Goal: Information Seeking & Learning: Learn about a topic

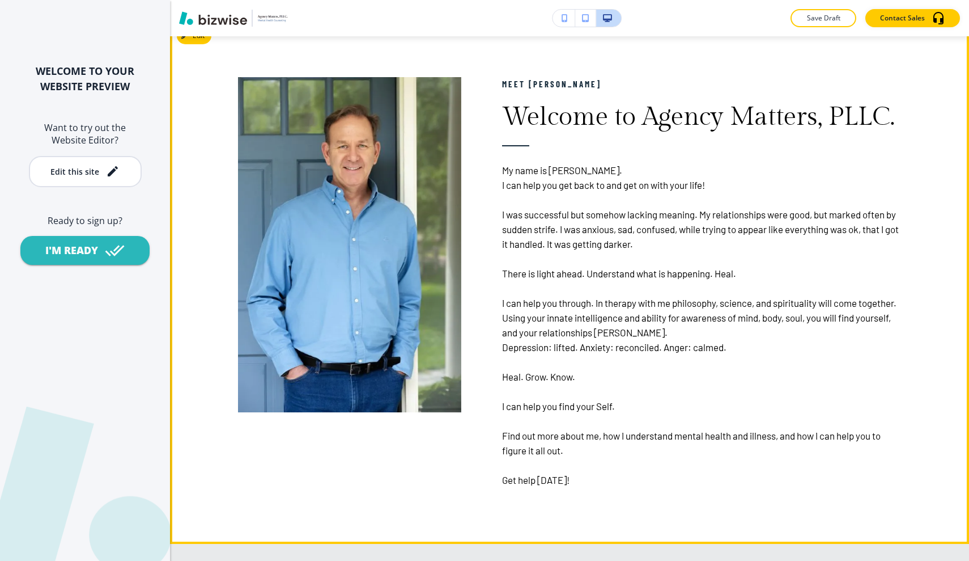
scroll to position [645, 0]
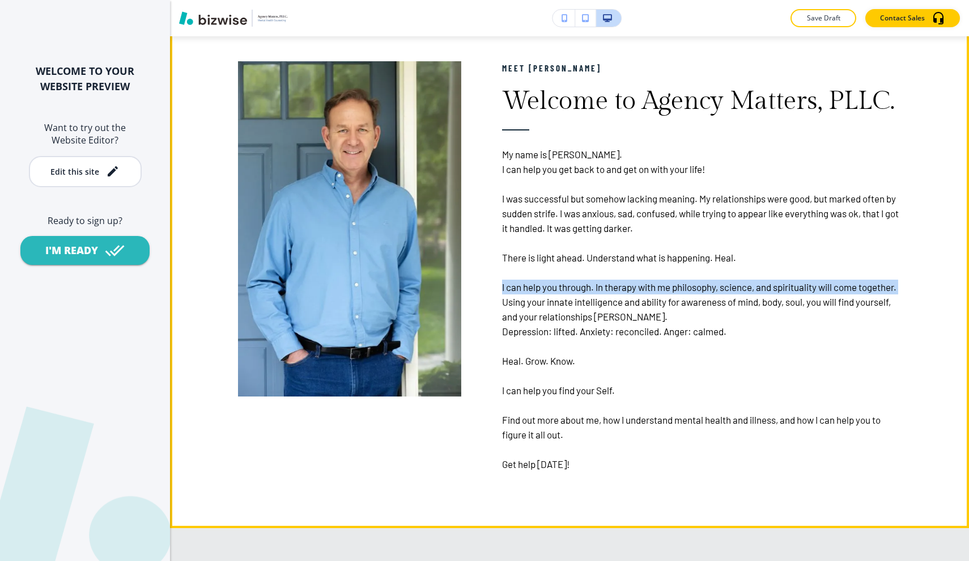
drag, startPoint x: 502, startPoint y: 286, endPoint x: 542, endPoint y: 296, distance: 40.8
copy p "I can help you through. In therapy with me philosophy, science, and spiritualit…"
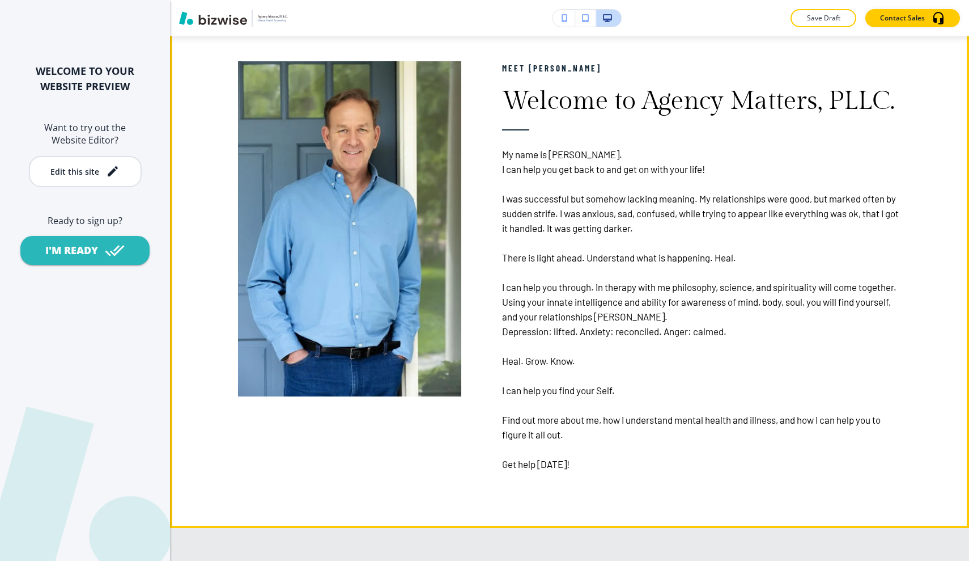
click at [714, 359] on p "Heal. Grow. Know." at bounding box center [701, 360] width 399 height 15
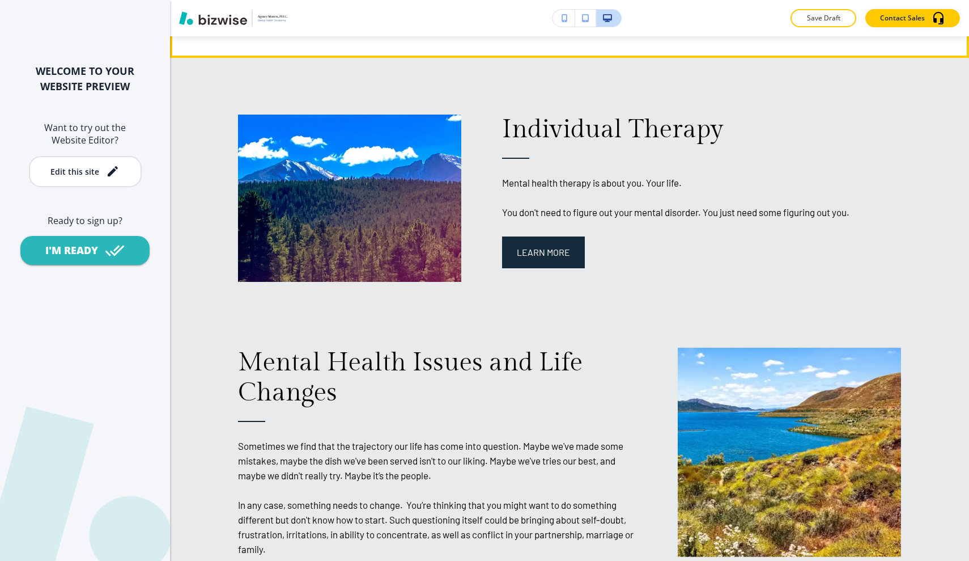
scroll to position [1118, 0]
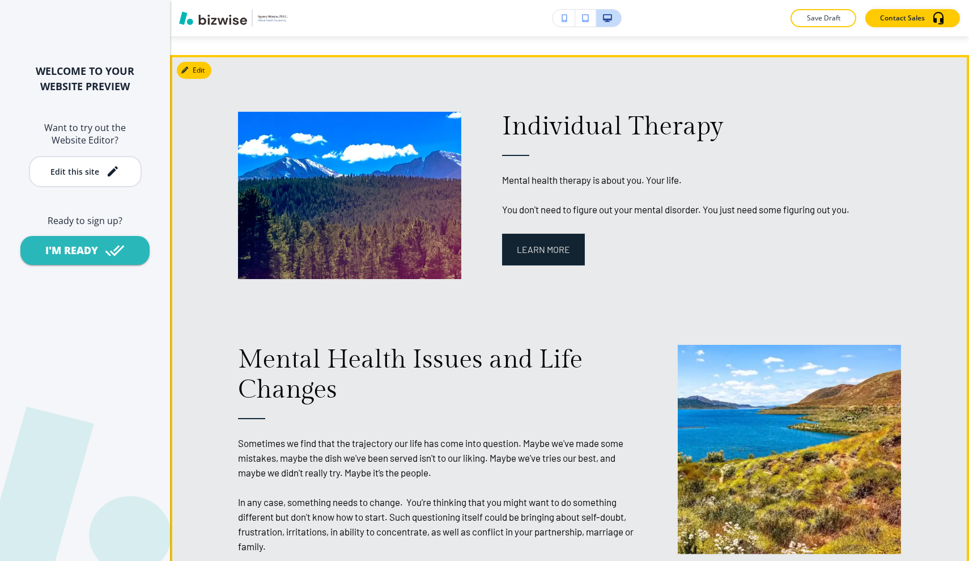
click at [548, 247] on button "Learn More" at bounding box center [543, 250] width 83 height 32
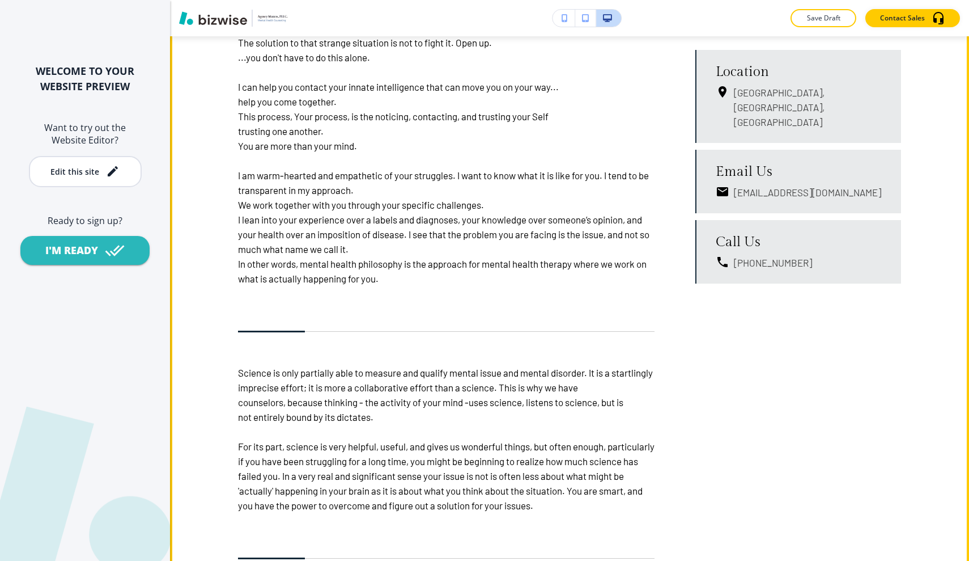
scroll to position [841, 0]
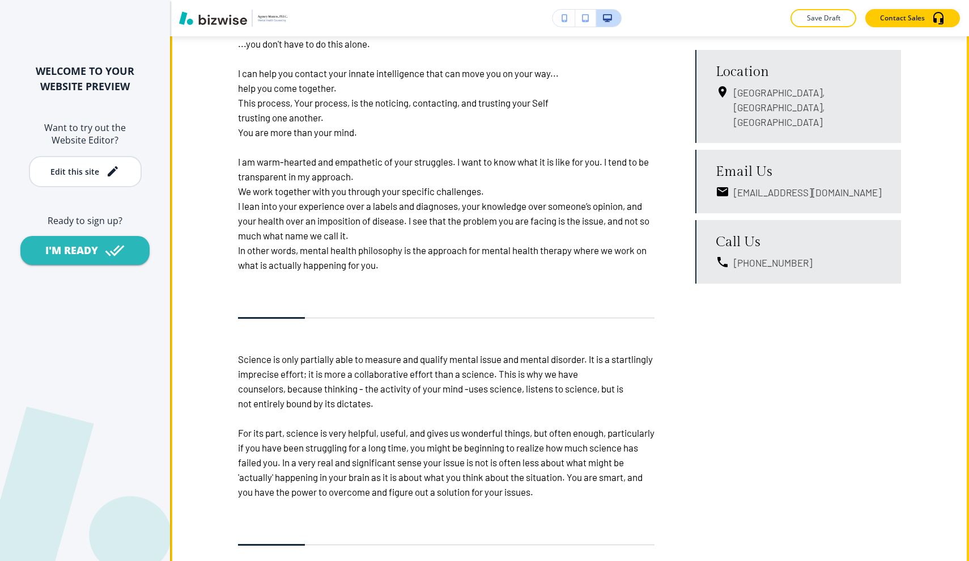
drag, startPoint x: 239, startPoint y: 160, endPoint x: 402, endPoint y: 266, distance: 195.4
click at [402, 266] on h6 "Mental health therapy is about you. Your life. Your Self . Couples therapy is a…" at bounding box center [446, 93] width 417 height 358
copy h6 "I am warm-hearted and empathetic of your struggles. I want to know what it is l…"
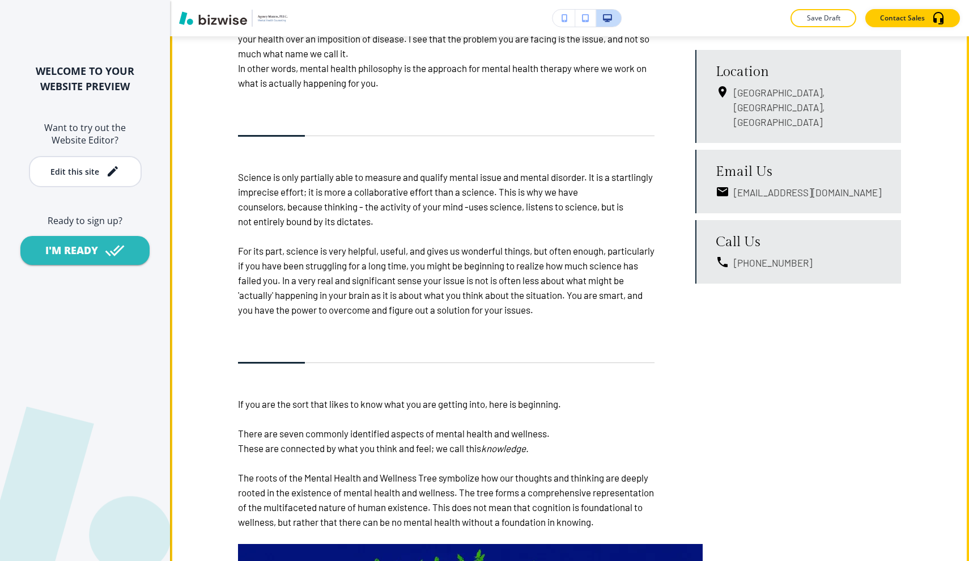
scroll to position [1017, 0]
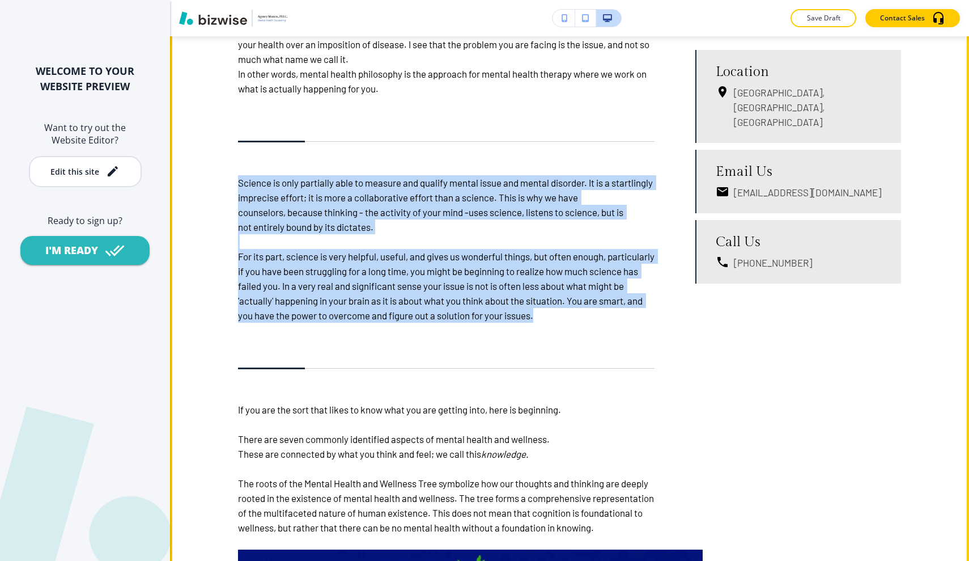
drag, startPoint x: 238, startPoint y: 177, endPoint x: 614, endPoint y: 322, distance: 402.7
copy h6 "Science is only partially able to measure and qualify mental issue and mental d…"
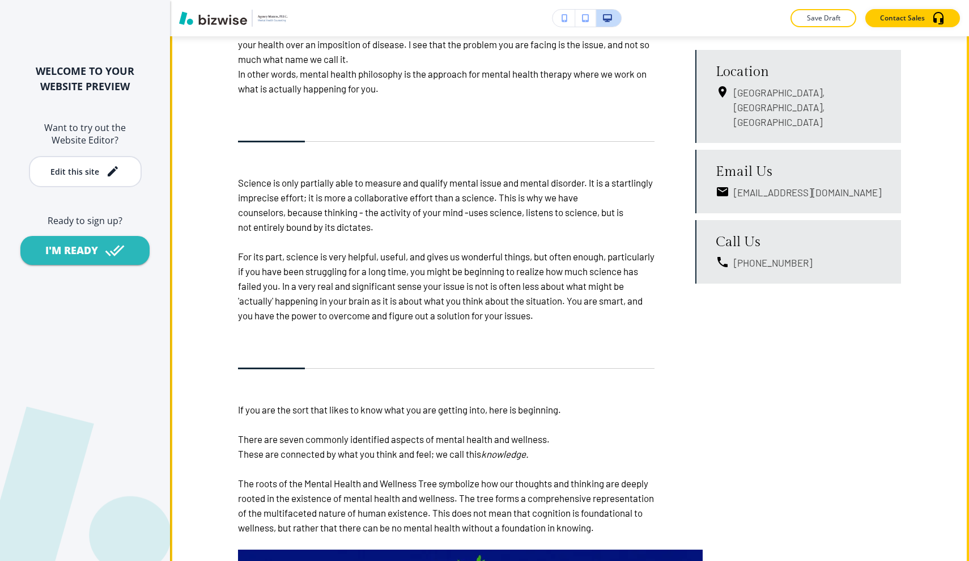
click at [322, 347] on div "Individual Therapy Mental health therapy is about you. Your life. Your Self . C…" at bounding box center [446, 437] width 417 height 1496
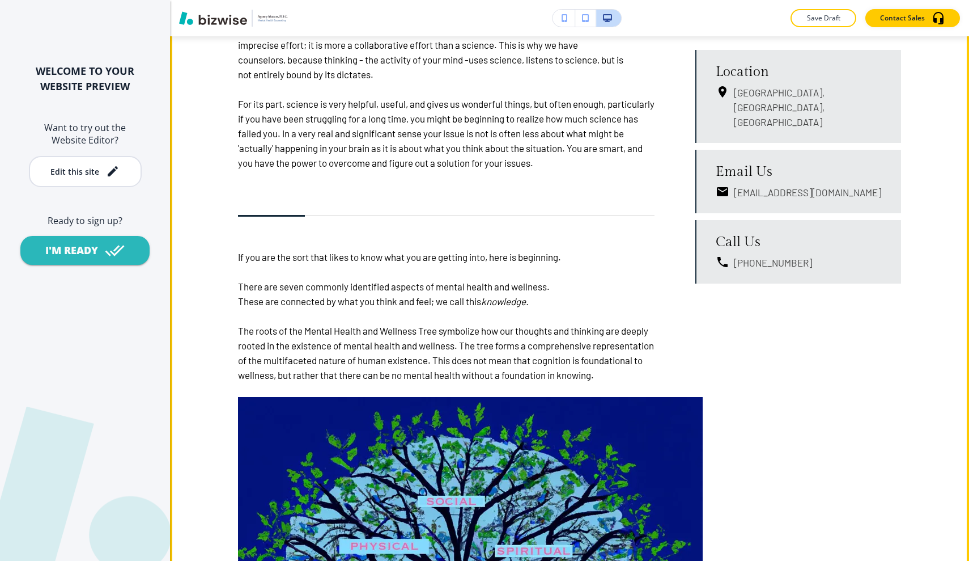
scroll to position [1240, 0]
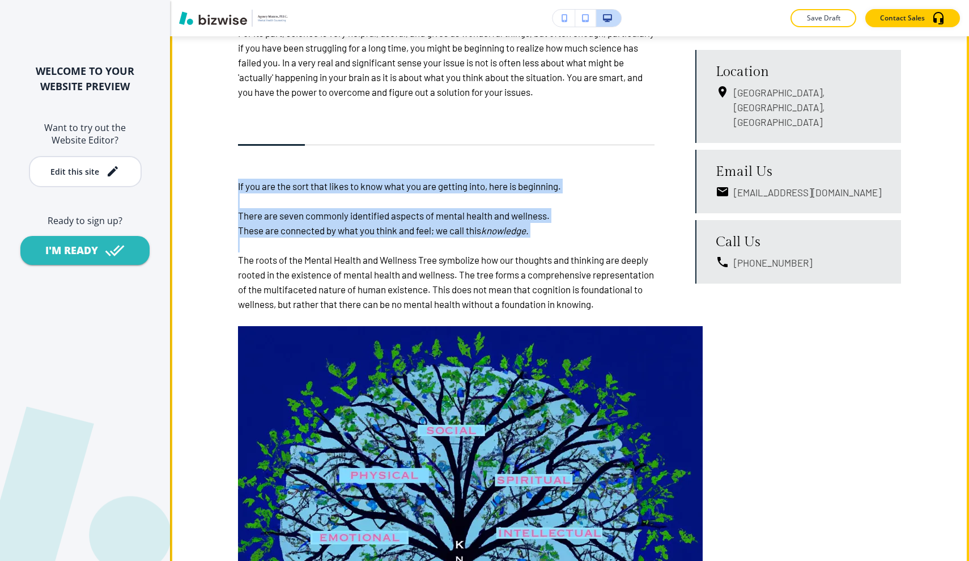
drag, startPoint x: 235, startPoint y: 179, endPoint x: 284, endPoint y: 243, distance: 80.5
click at [284, 243] on div "Individual Therapy Mental health therapy is about you. Your life. Your Self . C…" at bounding box center [425, 214] width 457 height 1496
copy h6 "If you are the sort that likes to know what you are getting into, here is begin…"
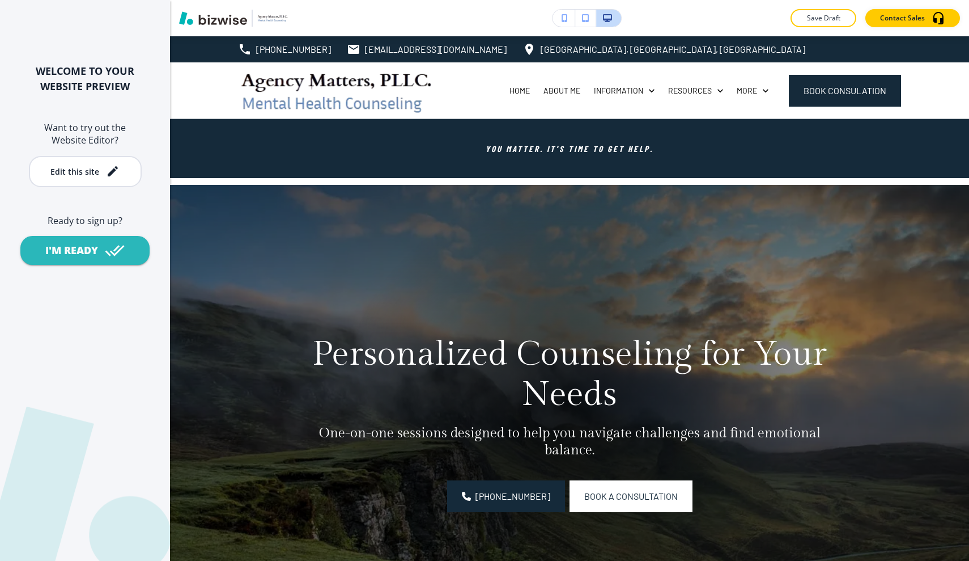
scroll to position [0, 0]
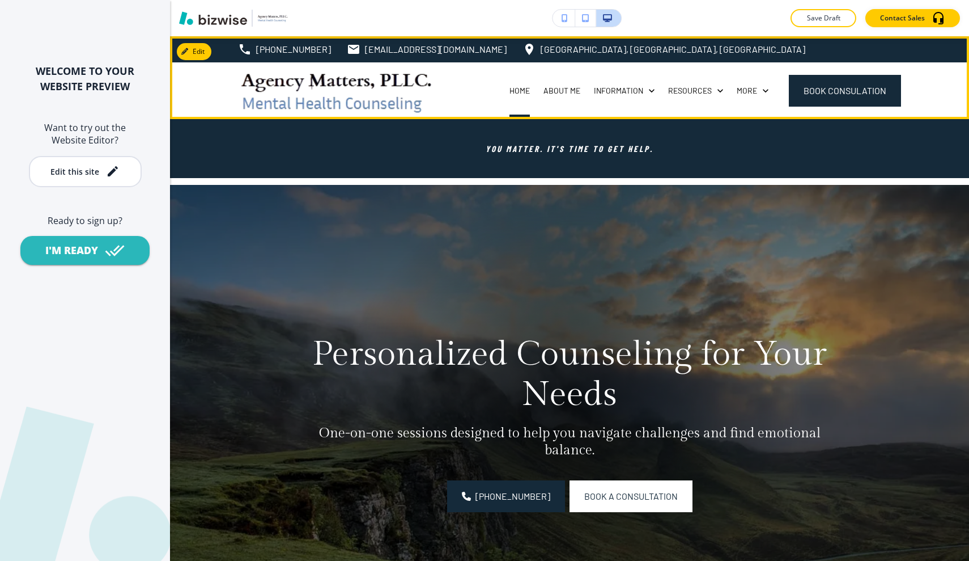
click at [518, 90] on p "Home" at bounding box center [520, 90] width 20 height 11
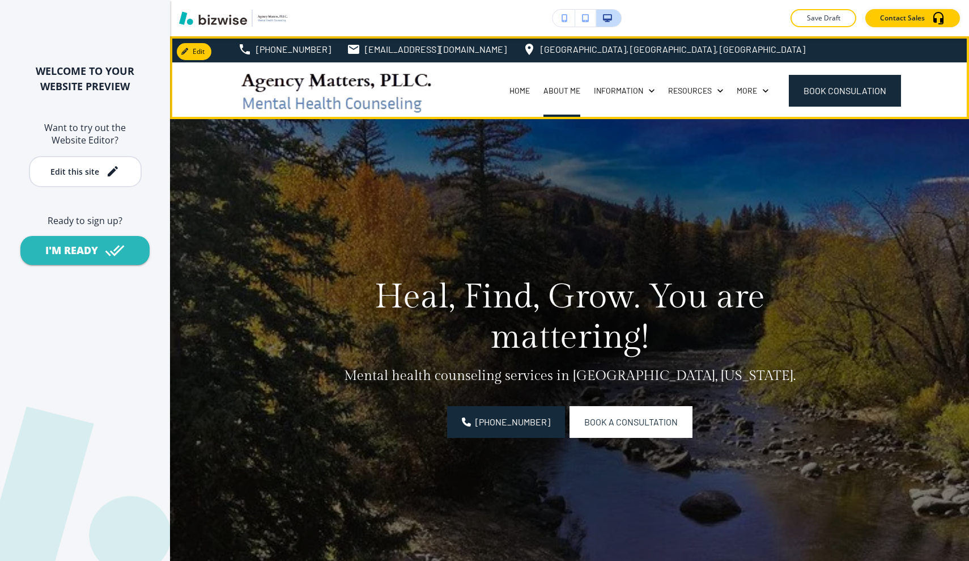
click at [560, 87] on p "About Me" at bounding box center [562, 90] width 37 height 11
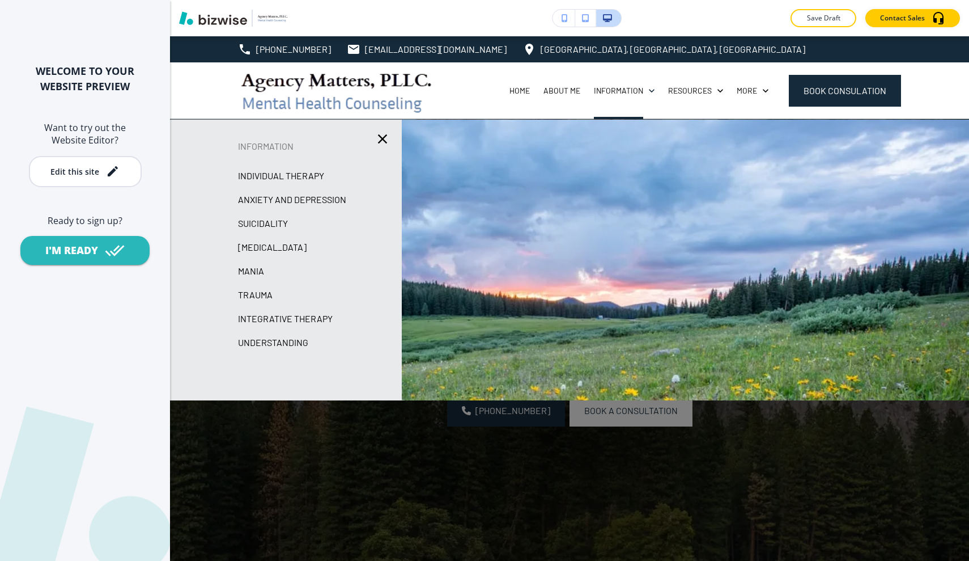
click at [299, 200] on p "Anxiety and Depression" at bounding box center [292, 199] width 108 height 17
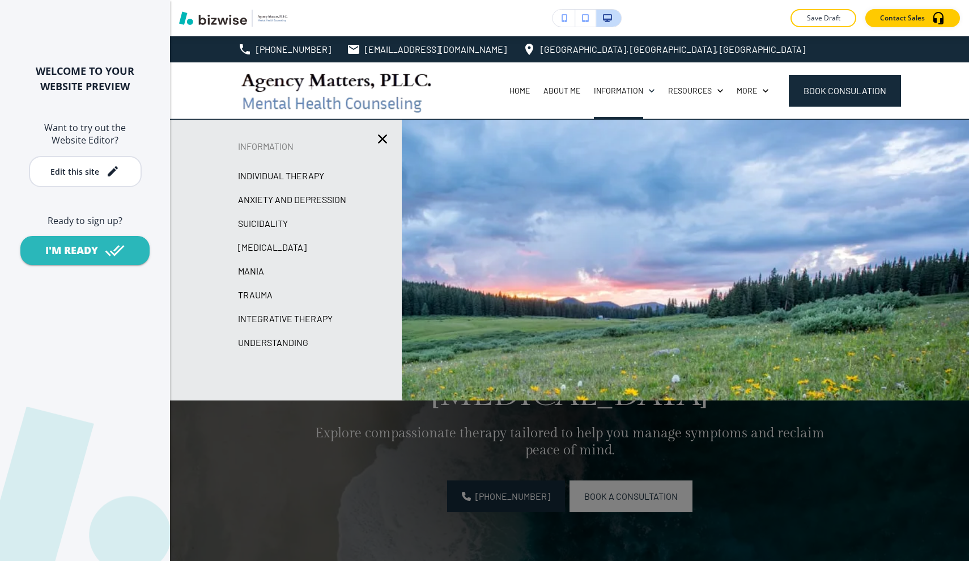
click at [281, 224] on p "Suicidality" at bounding box center [263, 223] width 50 height 17
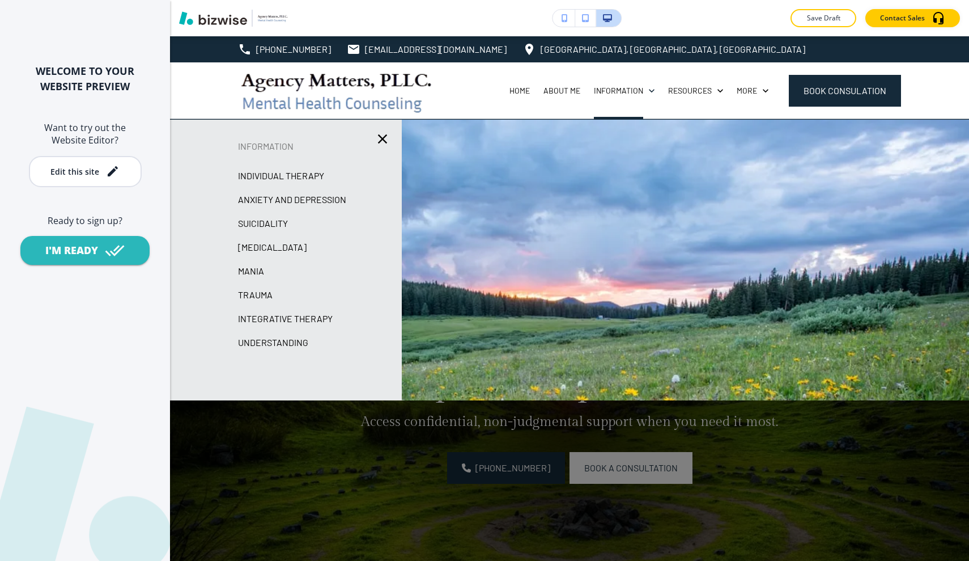
click at [283, 247] on p "[MEDICAL_DATA]" at bounding box center [272, 247] width 69 height 17
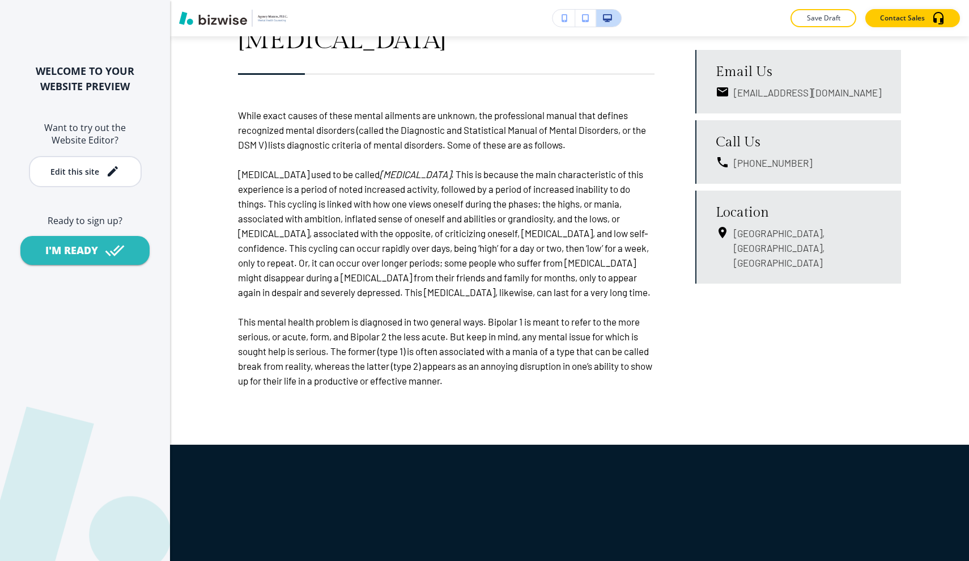
scroll to position [684, 0]
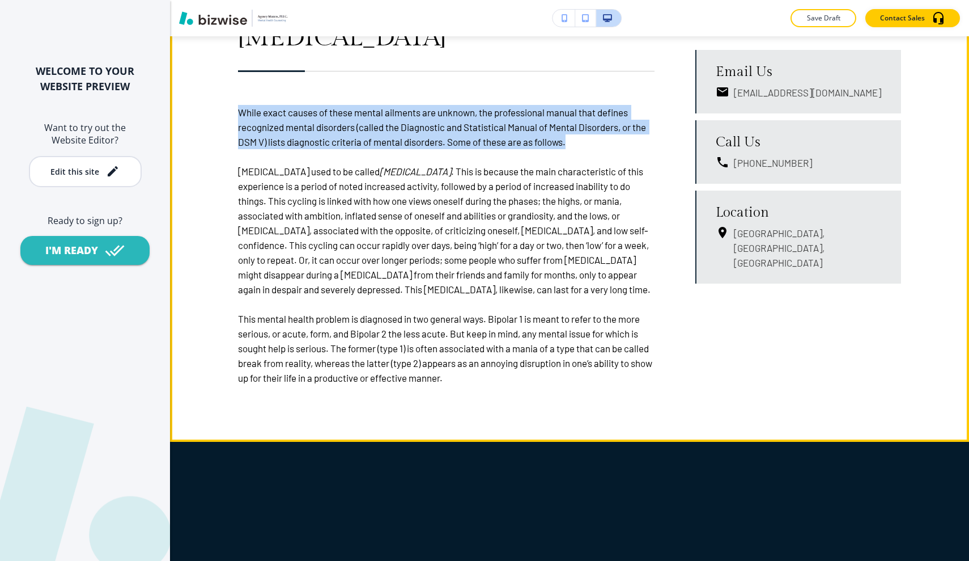
drag, startPoint x: 238, startPoint y: 111, endPoint x: 588, endPoint y: 136, distance: 351.2
copy p "While exact causes of these mental ailments are unknown, the professional manua…"
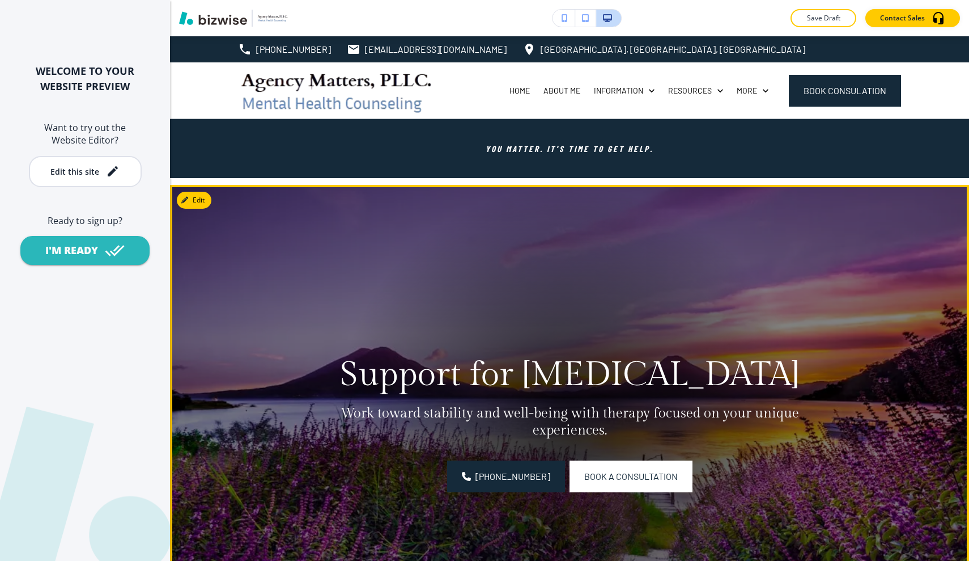
scroll to position [0, 0]
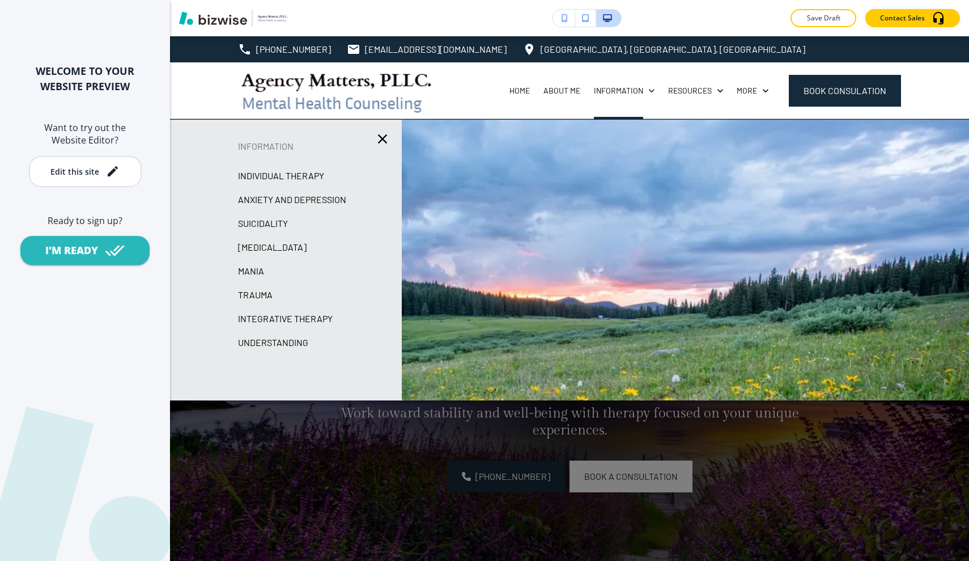
click at [289, 319] on p "Integrative Therapy" at bounding box center [285, 318] width 95 height 17
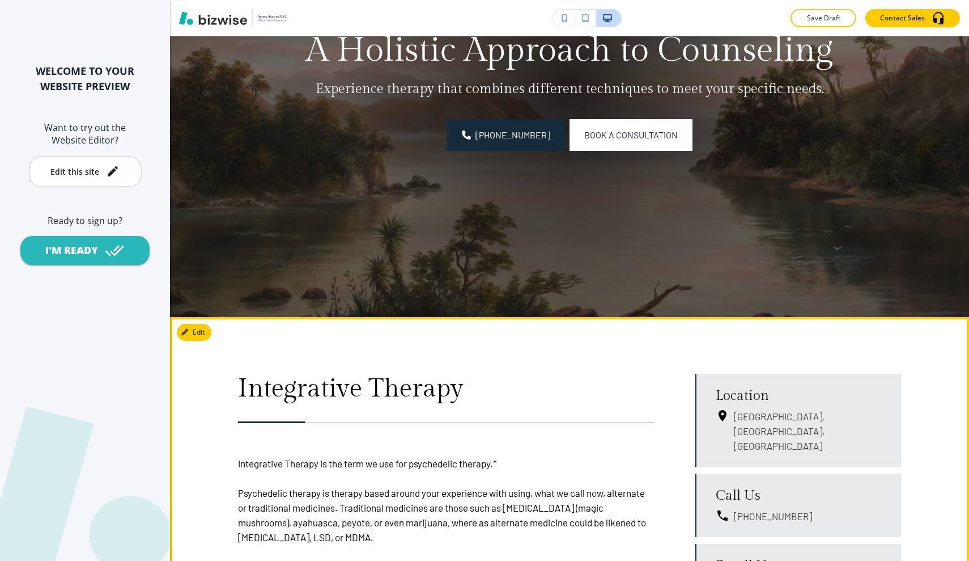
scroll to position [332, 0]
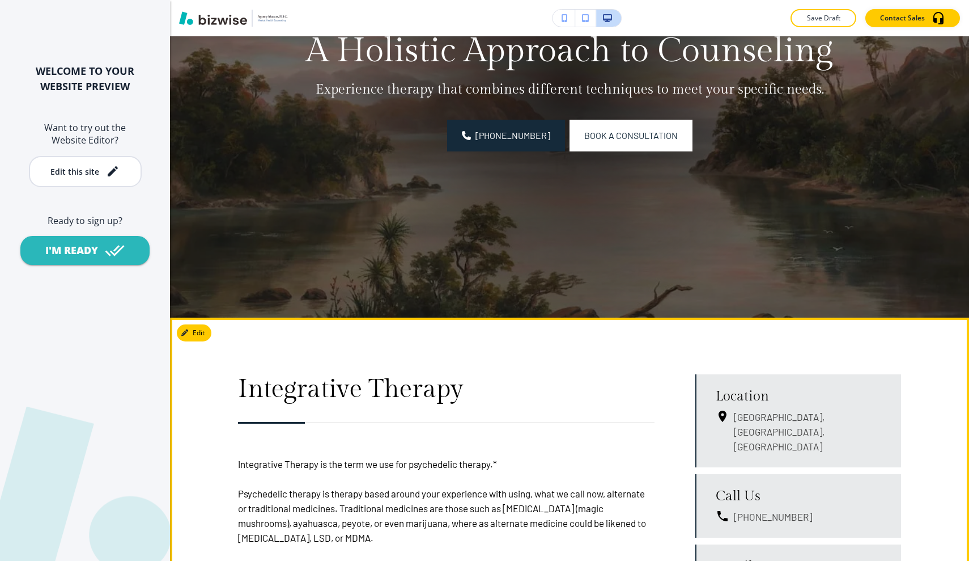
click at [385, 294] on img at bounding box center [569, 85] width 799 height 465
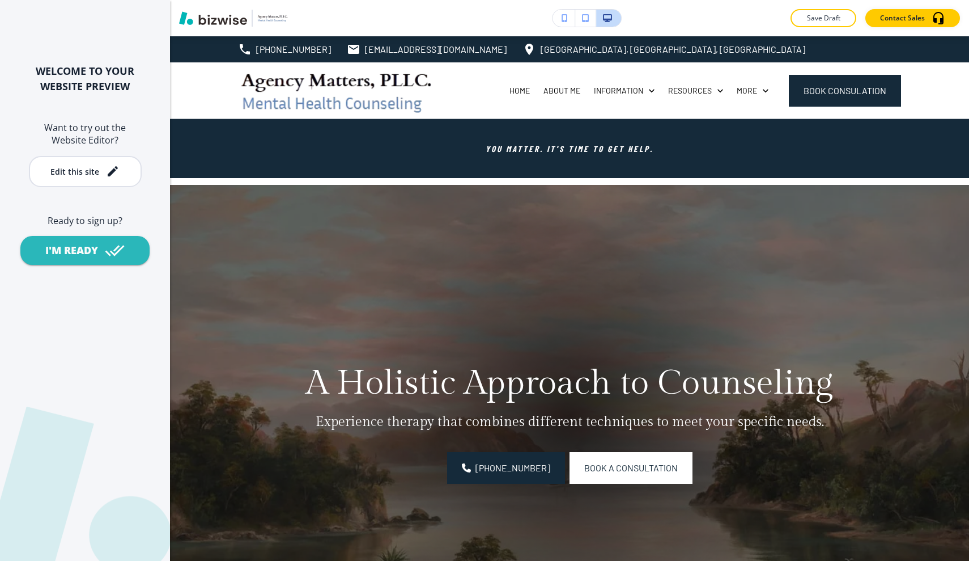
scroll to position [0, 0]
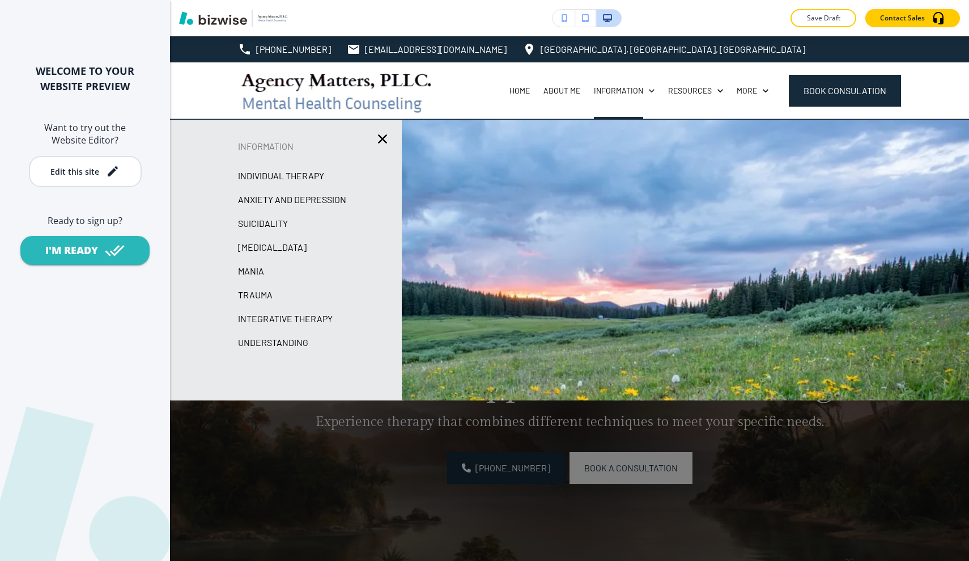
click at [262, 294] on p "Trauma" at bounding box center [255, 294] width 35 height 17
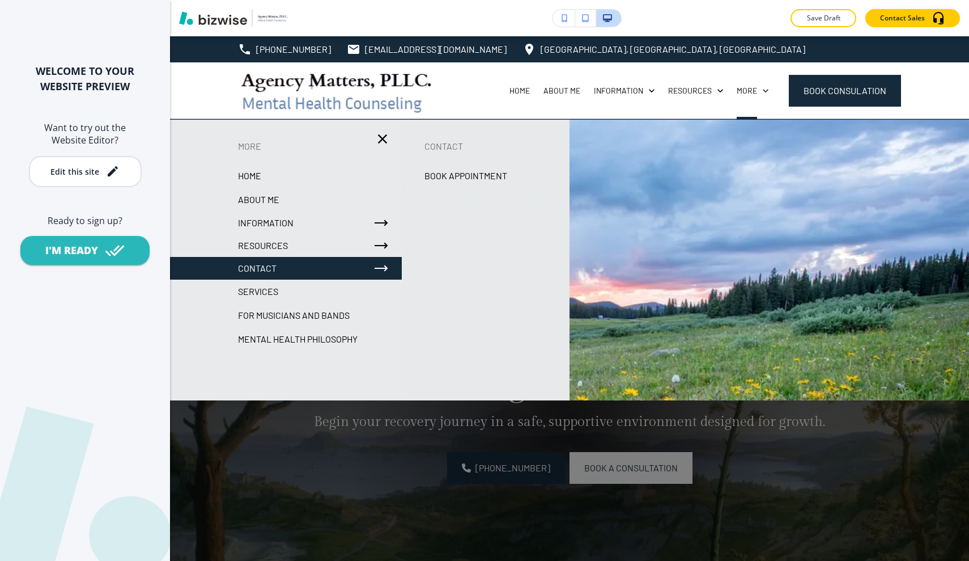
click at [260, 296] on p "Services" at bounding box center [258, 291] width 40 height 17
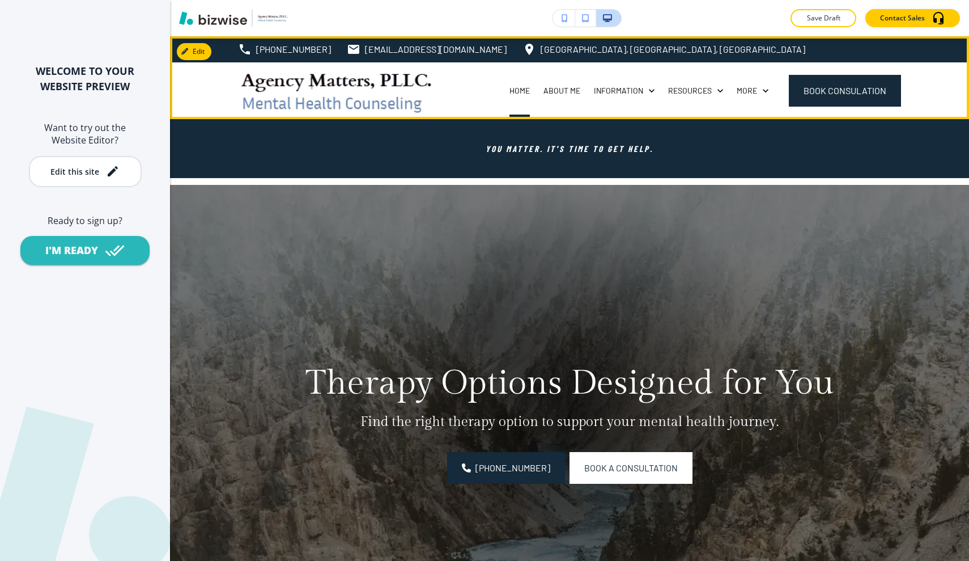
click at [522, 88] on p "Home" at bounding box center [520, 90] width 20 height 11
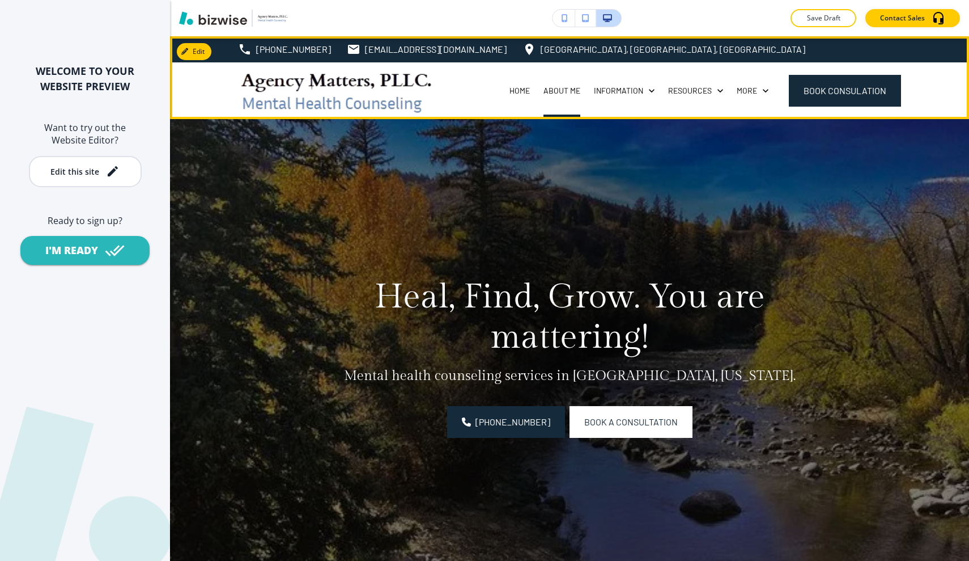
click at [562, 89] on p "About Me" at bounding box center [562, 90] width 37 height 11
